Goal: Navigation & Orientation: Find specific page/section

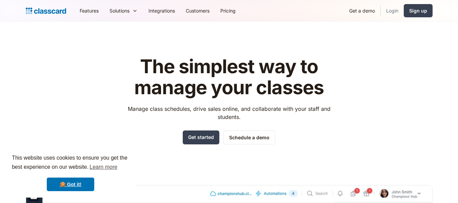
click at [391, 8] on link "Login" at bounding box center [392, 10] width 23 height 15
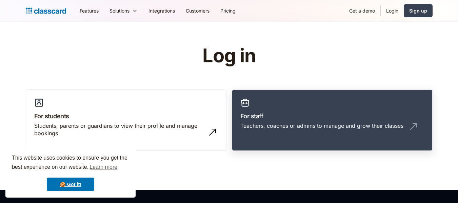
click at [272, 120] on h3 "For staff" at bounding box center [332, 115] width 184 height 9
